Goal: Transaction & Acquisition: Purchase product/service

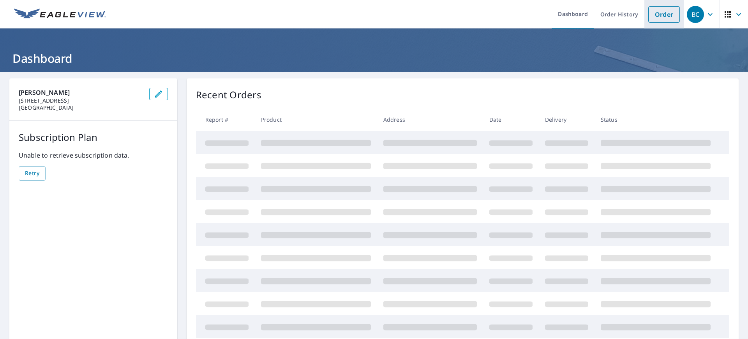
click at [658, 21] on link "Order" at bounding box center [665, 14] width 32 height 16
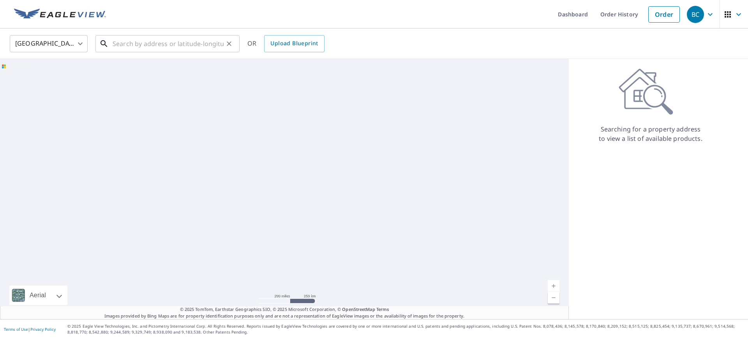
click at [166, 41] on input "text" at bounding box center [168, 44] width 111 height 22
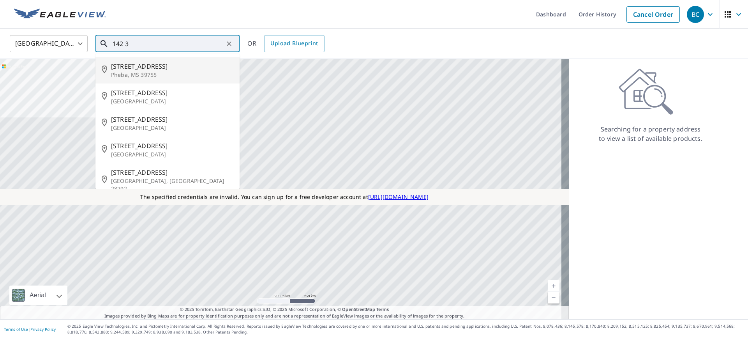
click at [131, 74] on p "Pheba, MS 39755" at bounding box center [172, 75] width 122 height 8
type input "[STREET_ADDRESS]"
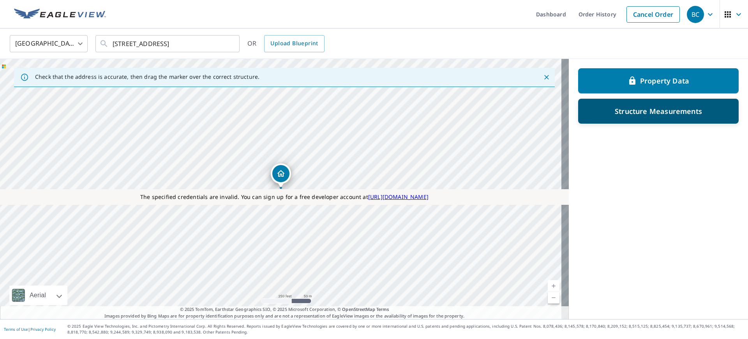
click at [638, 117] on div "Structure Measurements" at bounding box center [659, 111] width 140 height 14
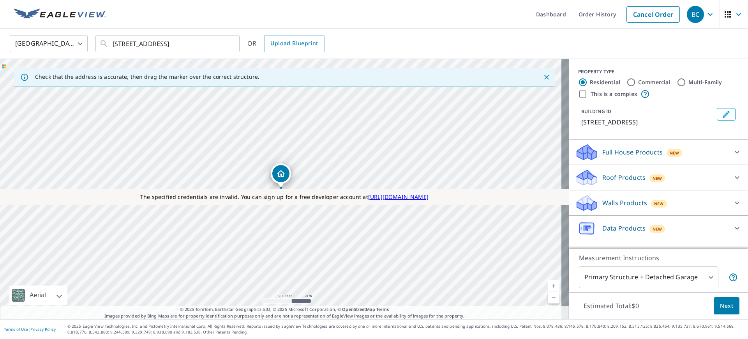
click at [612, 175] on p "Roof Products" at bounding box center [624, 177] width 43 height 9
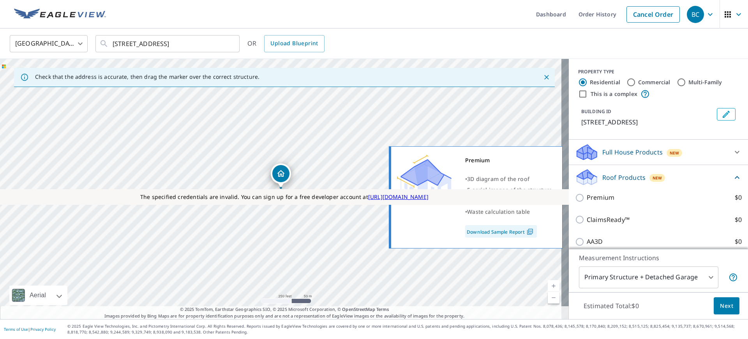
click at [587, 196] on p "Premium" at bounding box center [601, 198] width 28 height 10
click at [586, 196] on input "Premium $0" at bounding box center [581, 197] width 12 height 9
checkbox input "true"
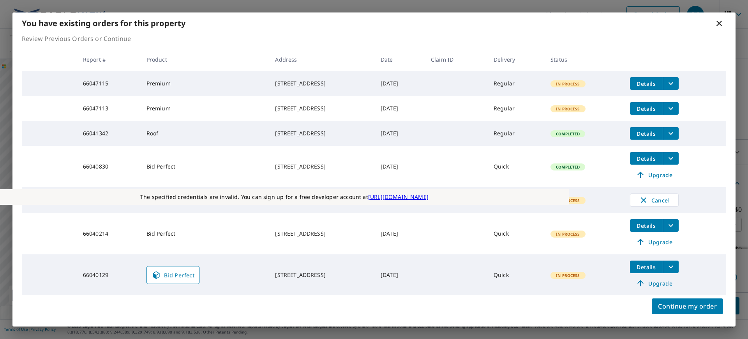
scroll to position [33, 0]
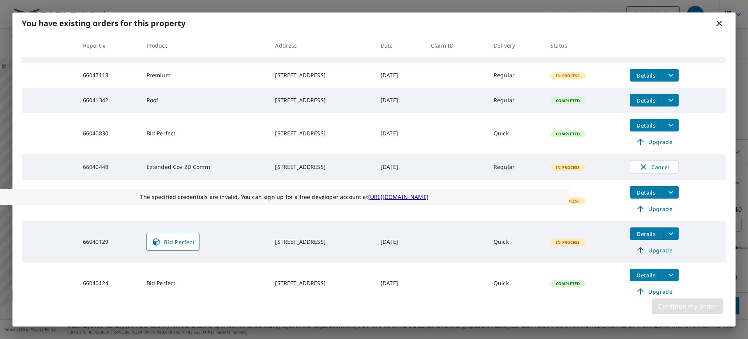
click at [683, 308] on span "Continue my order" at bounding box center [687, 306] width 59 height 11
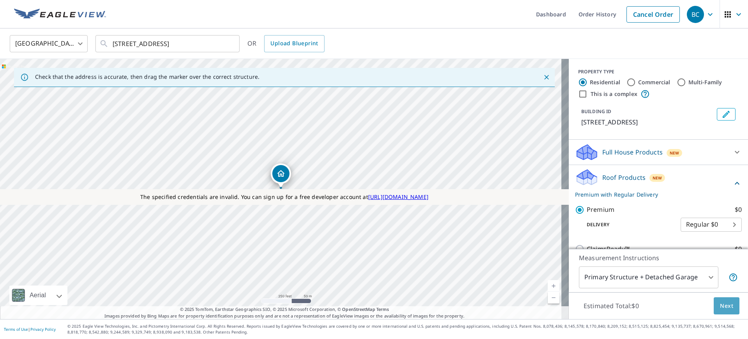
click at [722, 308] on span "Next" at bounding box center [726, 306] width 13 height 10
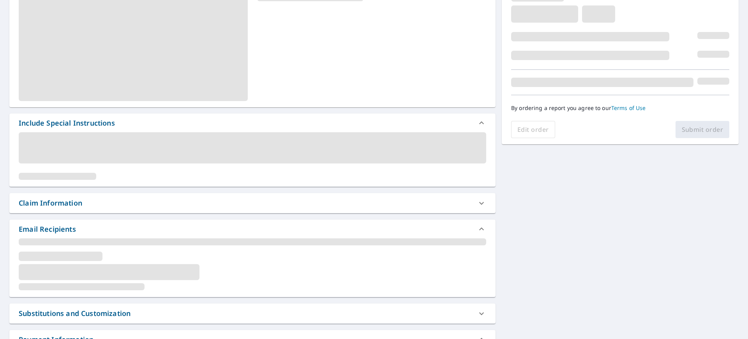
scroll to position [140, 0]
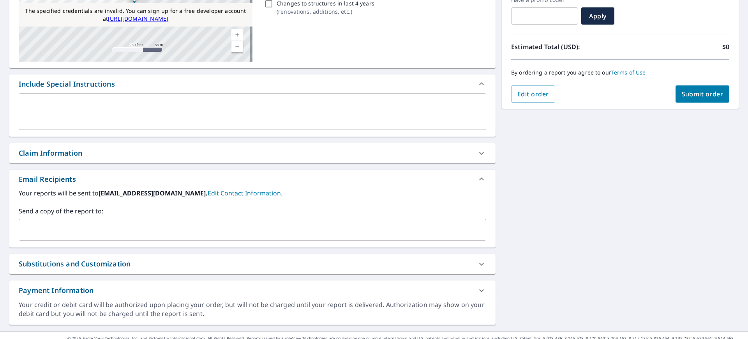
click at [48, 107] on textarea at bounding box center [252, 112] width 457 height 22
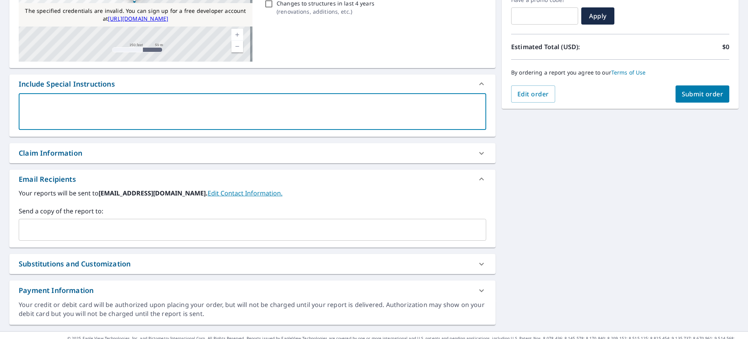
type textarea "l"
type textarea "x"
checkbox input "true"
type textarea "lk"
type textarea "x"
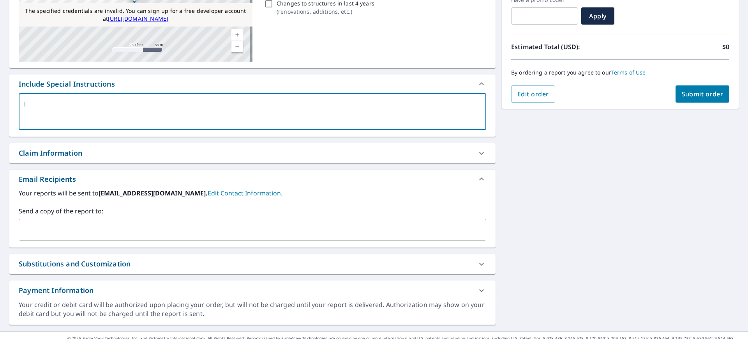
checkbox input "true"
type textarea "lkj"
type textarea "x"
checkbox input "true"
type textarea "lkjh"
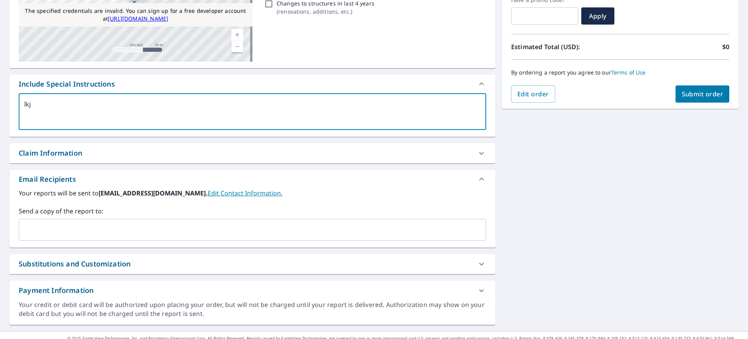
type textarea "x"
checkbox input "true"
type textarea "lkjhg"
type textarea "x"
checkbox input "true"
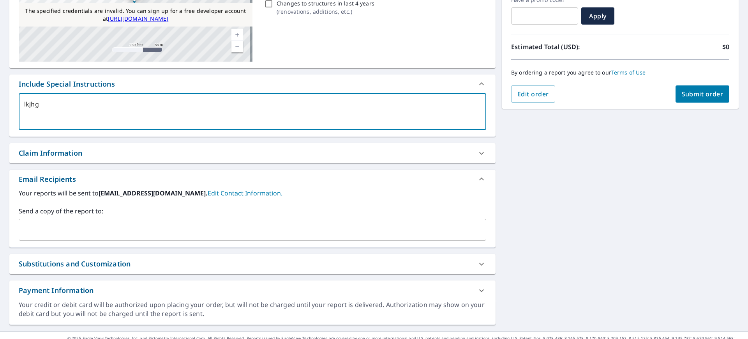
type textarea "lkjhgf"
type textarea "x"
checkbox input "true"
type textarea "lkjhgfd"
type textarea "x"
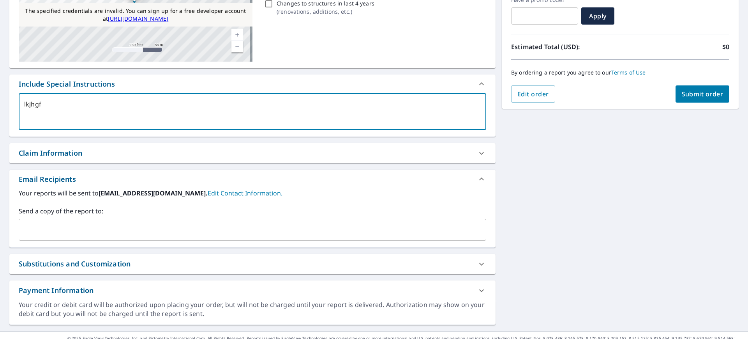
checkbox input "true"
type textarea "lkjhgfd"
click at [687, 93] on span "Submit order" at bounding box center [703, 94] width 42 height 9
type textarea "x"
checkbox input "true"
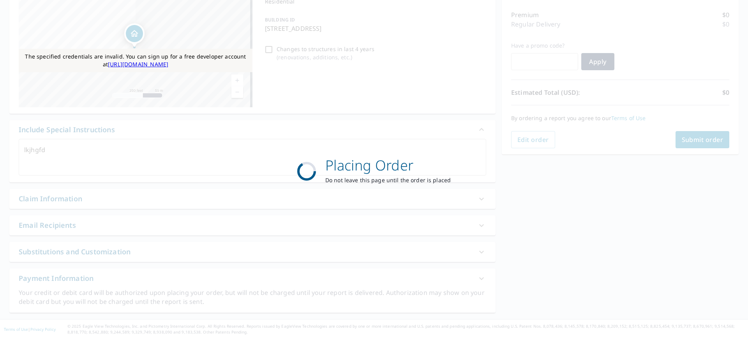
scroll to position [94, 0]
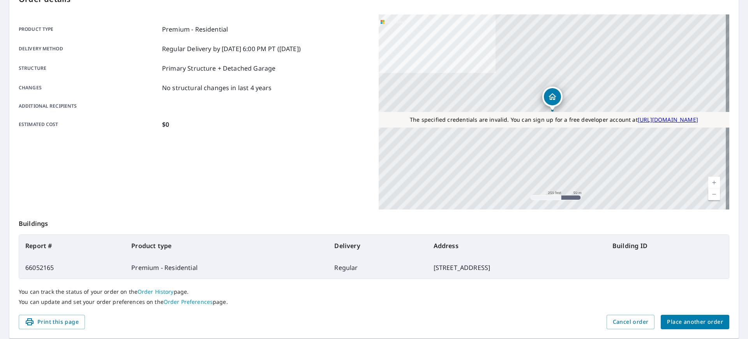
click at [35, 269] on td "66052165" at bounding box center [72, 267] width 106 height 22
copy td "66052165"
